Goal: Information Seeking & Learning: Check status

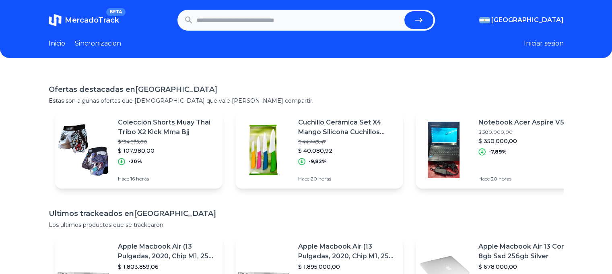
click at [227, 19] on input "text" at bounding box center [299, 20] width 204 height 18
type input "******"
click at [404, 11] on button "submit" at bounding box center [418, 20] width 29 height 18
